Goal: Information Seeking & Learning: Find specific fact

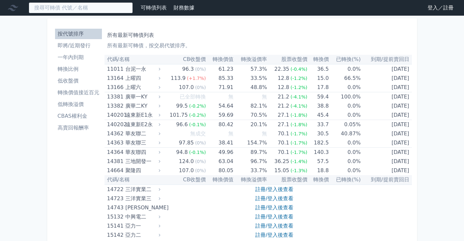
click at [89, 9] on input at bounding box center [81, 7] width 104 height 11
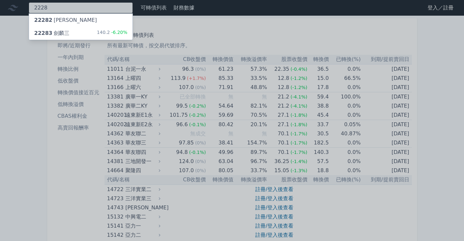
type input "2228"
click at [88, 19] on div "22282 [PERSON_NAME]" at bounding box center [81, 20] width 104 height 13
click at [52, 17] on div "22282 [PERSON_NAME]" at bounding box center [65, 20] width 63 height 8
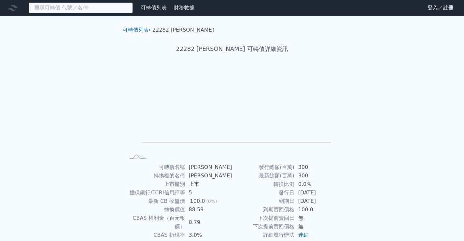
click at [74, 10] on input at bounding box center [81, 7] width 104 height 11
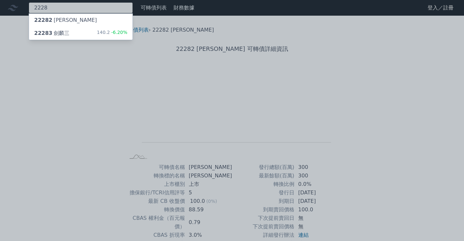
type input "2228"
click at [85, 35] on div "22283 劍麟三 140.2 -6.20%" at bounding box center [81, 33] width 104 height 13
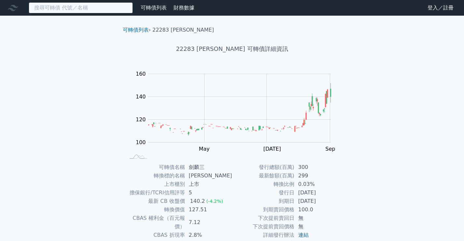
click at [72, 11] on input at bounding box center [81, 7] width 104 height 11
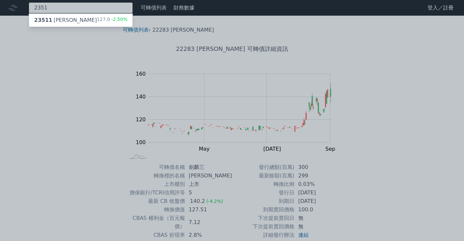
type input "2351"
click at [73, 15] on div "23511 順德一 127.0 -2.50%" at bounding box center [81, 20] width 104 height 13
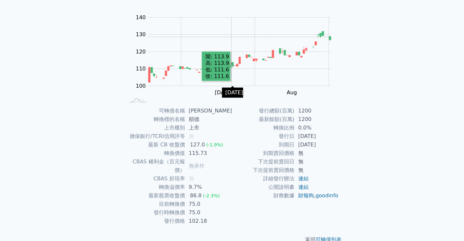
scroll to position [61, 0]
